Goal: Contribute content: Add original content to the website for others to see

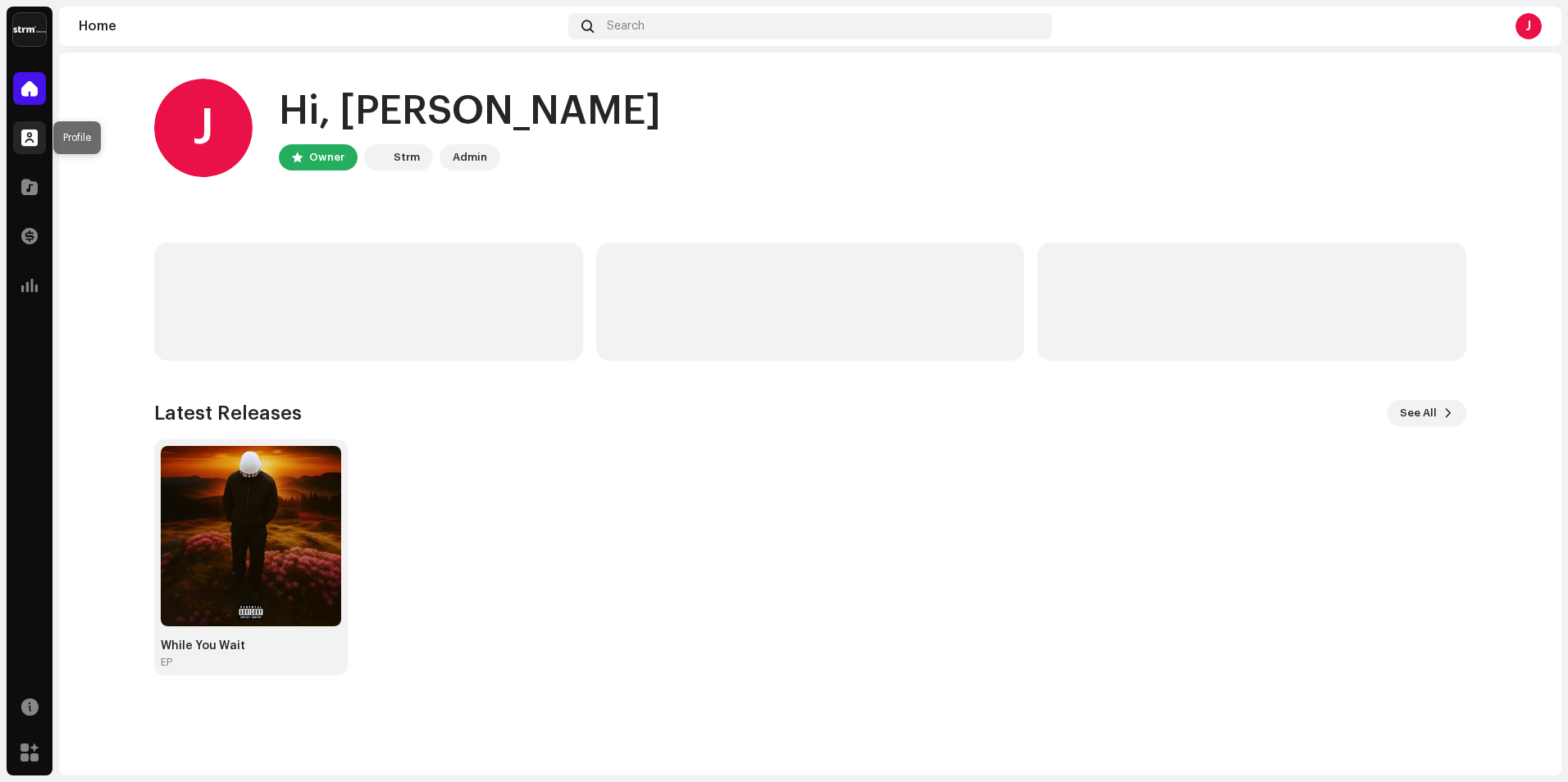
click at [34, 148] on div at bounding box center [29, 137] width 33 height 33
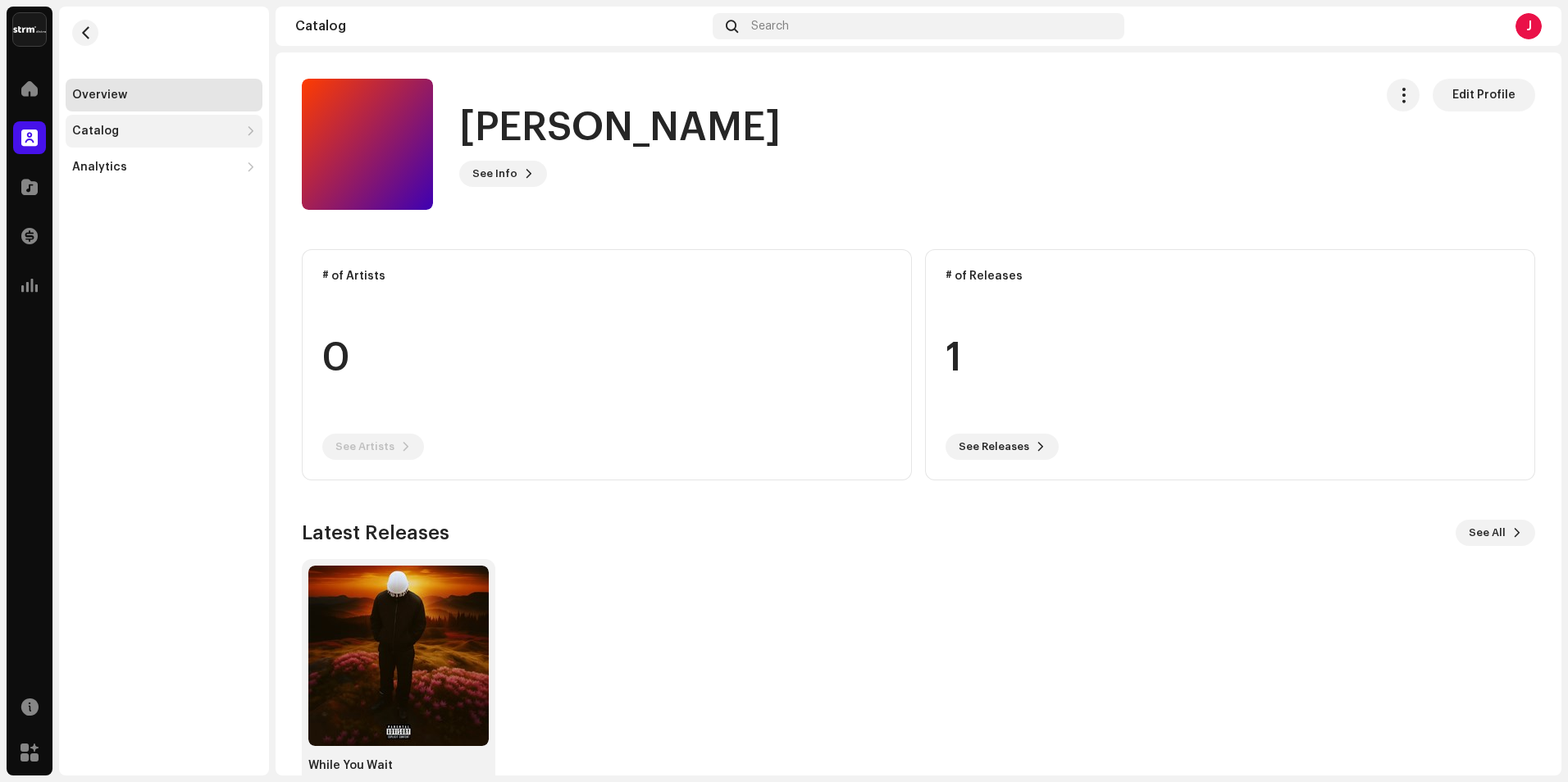
click at [137, 124] on div "Catalog" at bounding box center [164, 131] width 196 height 33
click at [117, 201] on div "Tracks" at bounding box center [167, 203] width 177 height 13
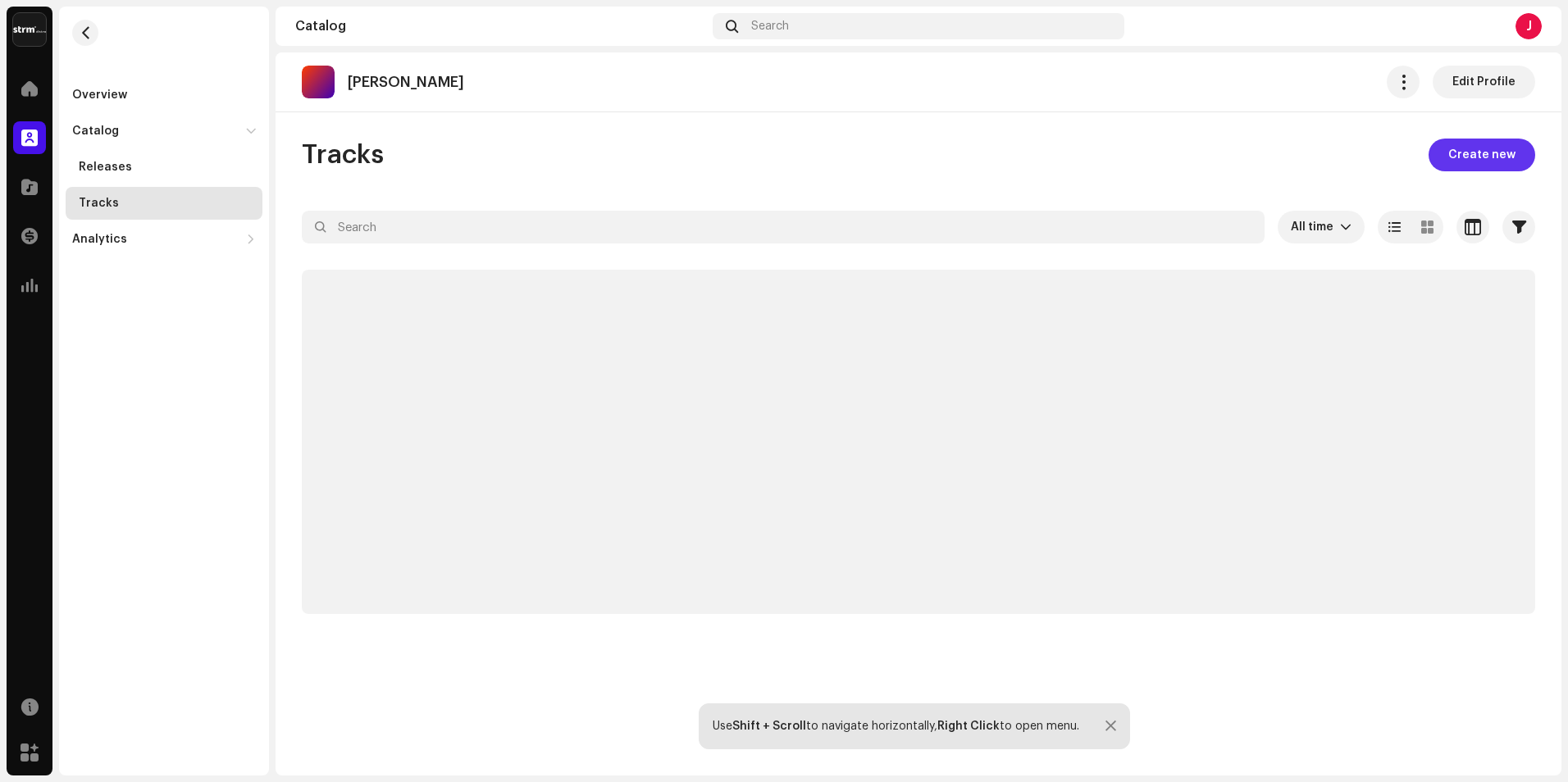
click at [1482, 140] on span "Create new" at bounding box center [1482, 154] width 68 height 33
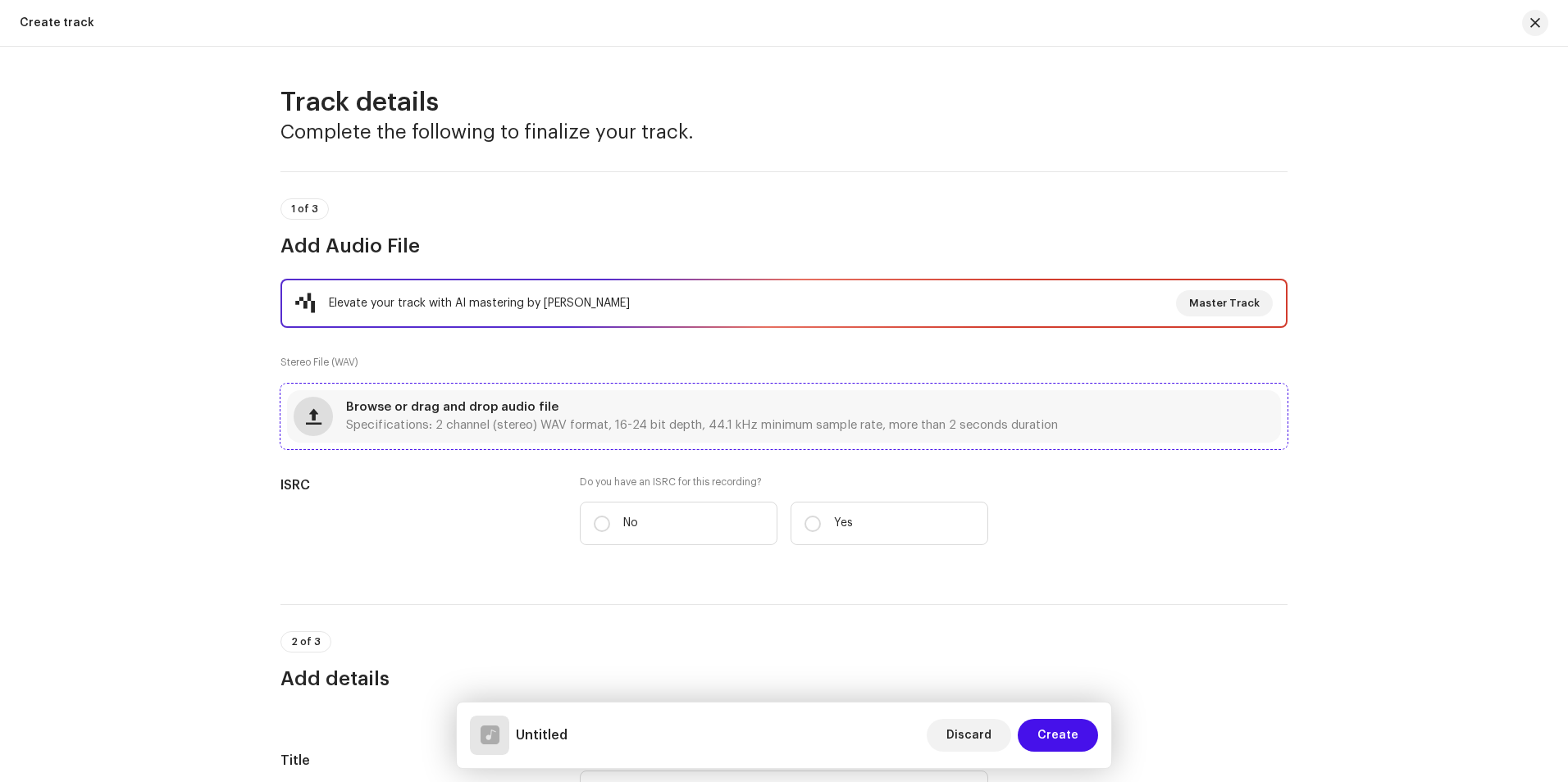
click at [293, 424] on button "button" at bounding box center [313, 416] width 39 height 39
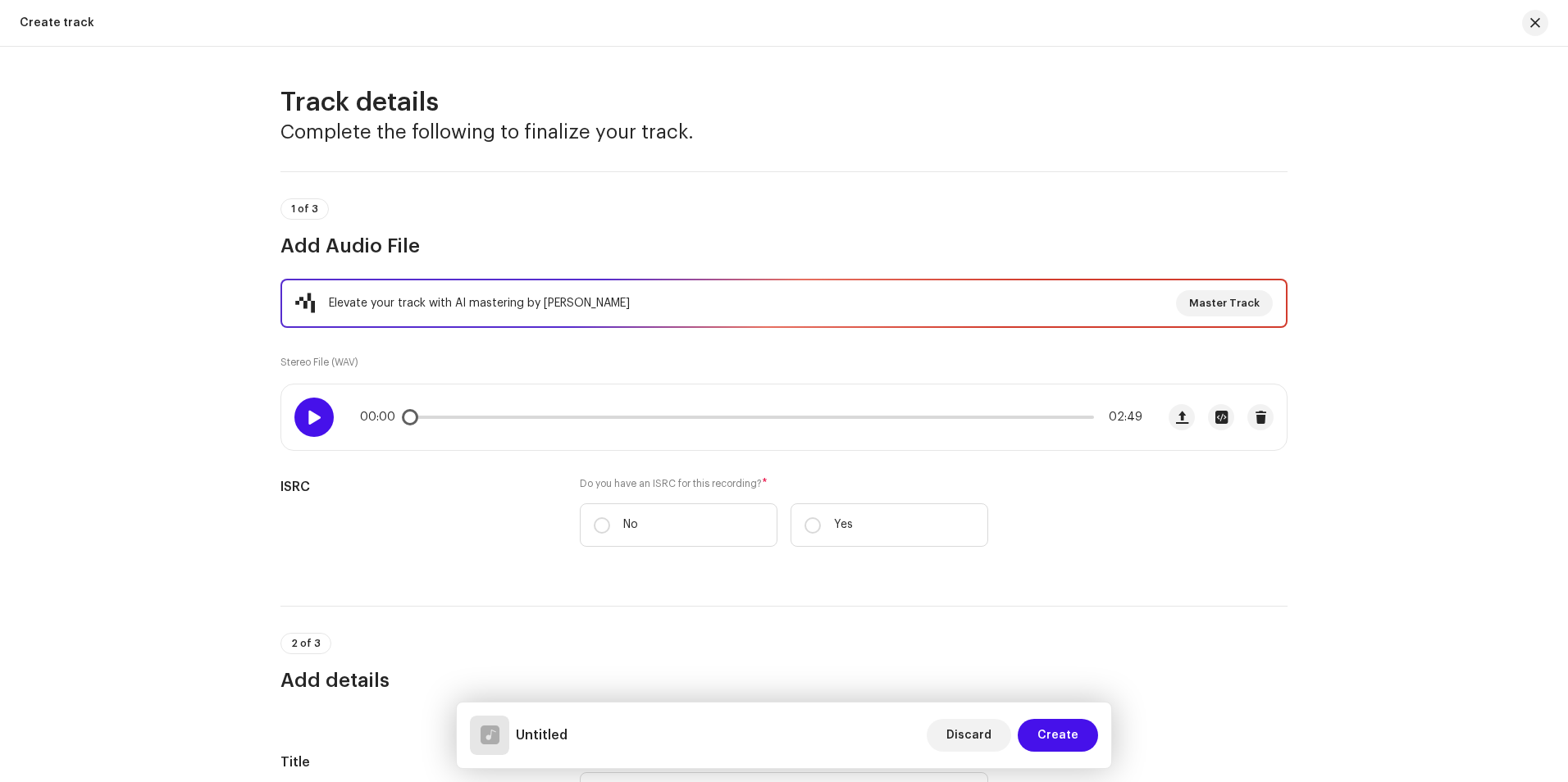
click at [311, 413] on span at bounding box center [313, 417] width 14 height 13
click at [1215, 302] on span "Master Track" at bounding box center [1224, 303] width 71 height 33
